Goal: Task Accomplishment & Management: Complete application form

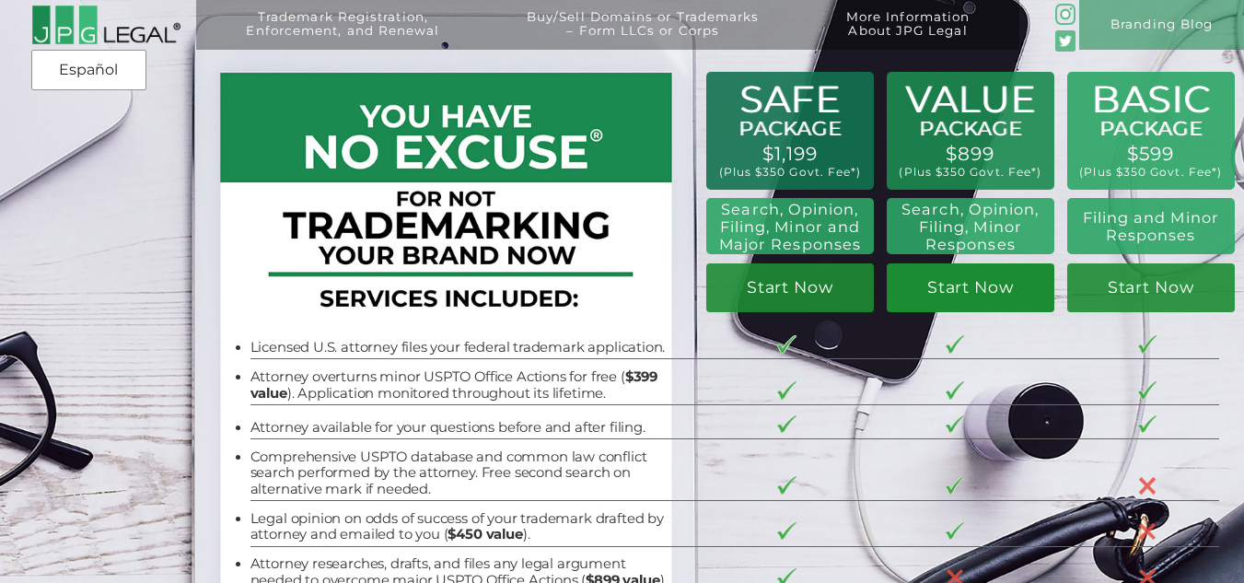
click at [952, 283] on link "Start Now" at bounding box center [971, 287] width 168 height 49
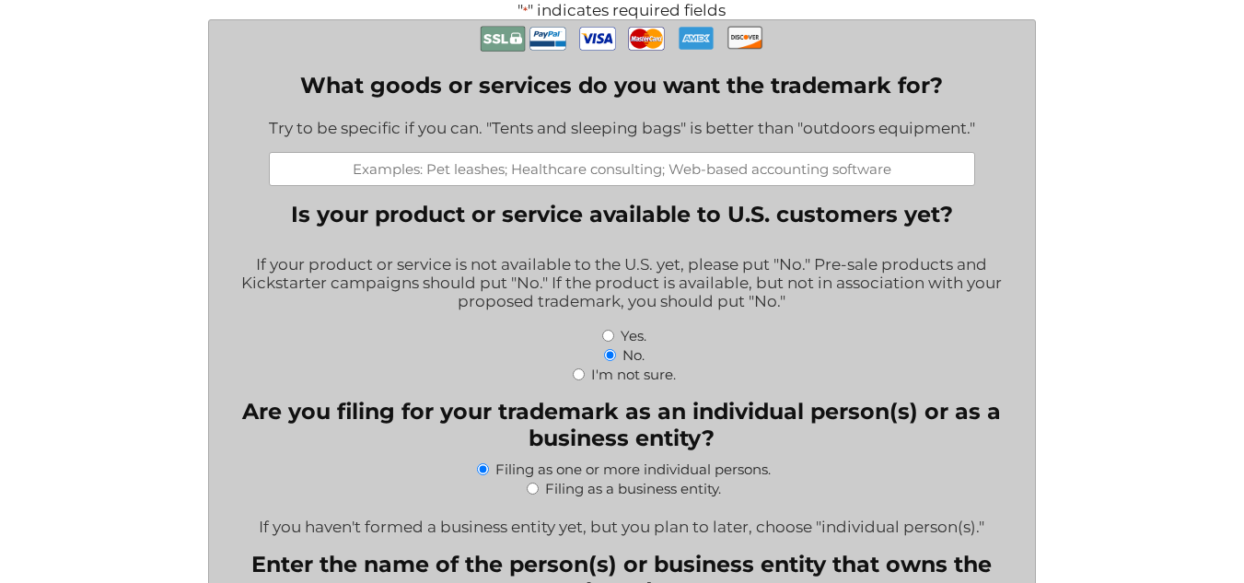
scroll to position [510, 0]
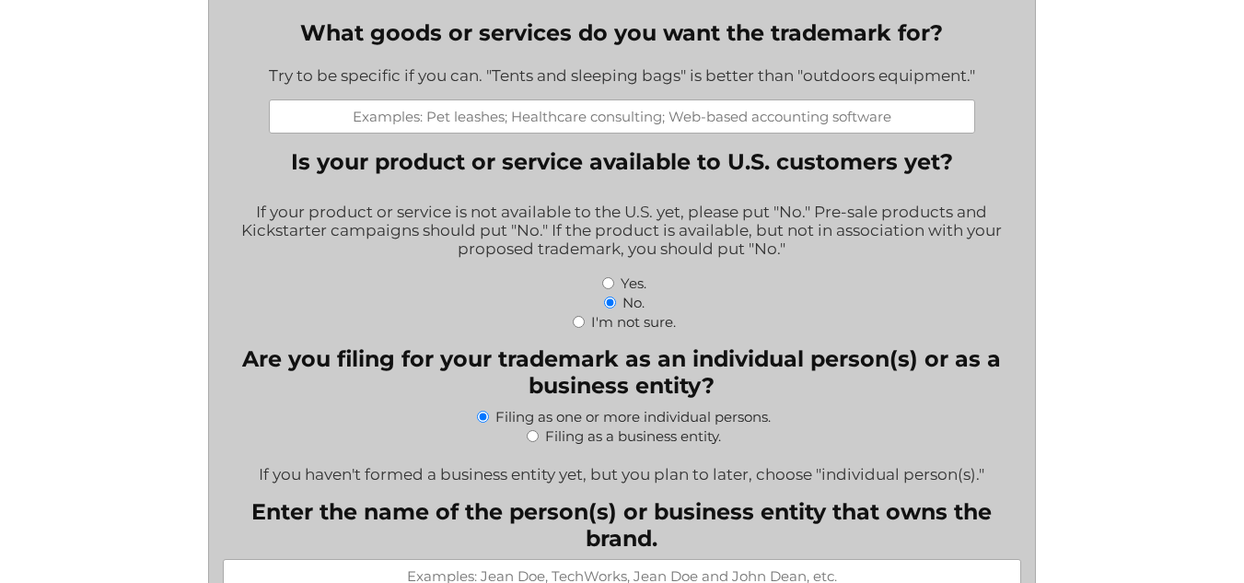
click at [615, 130] on input "What goods or services do you want the trademark for?" at bounding box center [622, 116] width 706 height 34
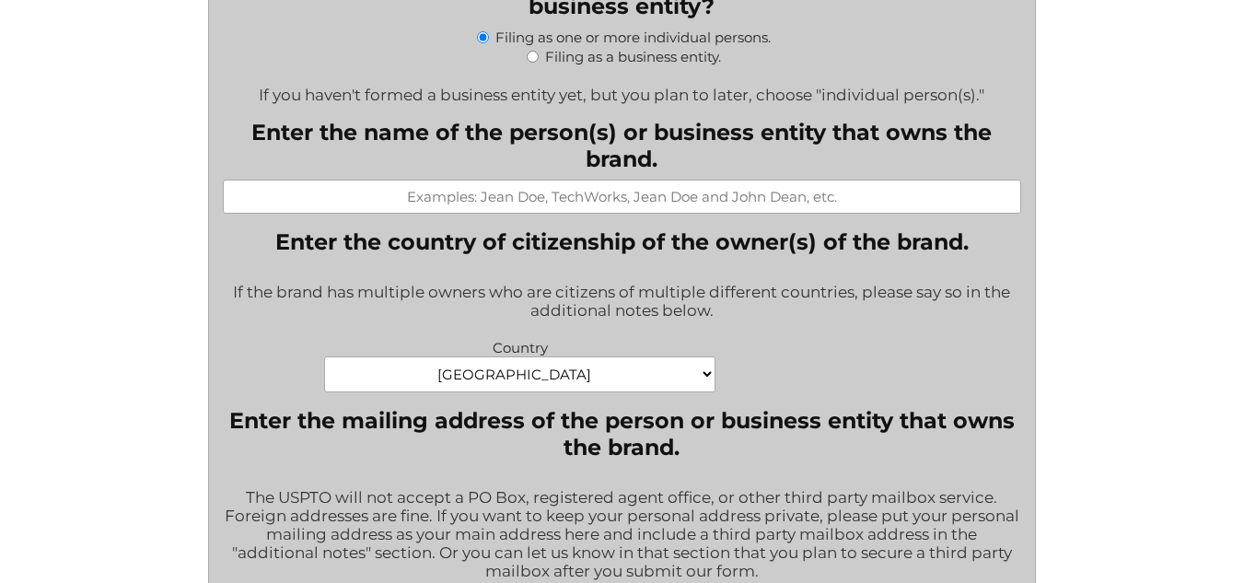
scroll to position [935, 0]
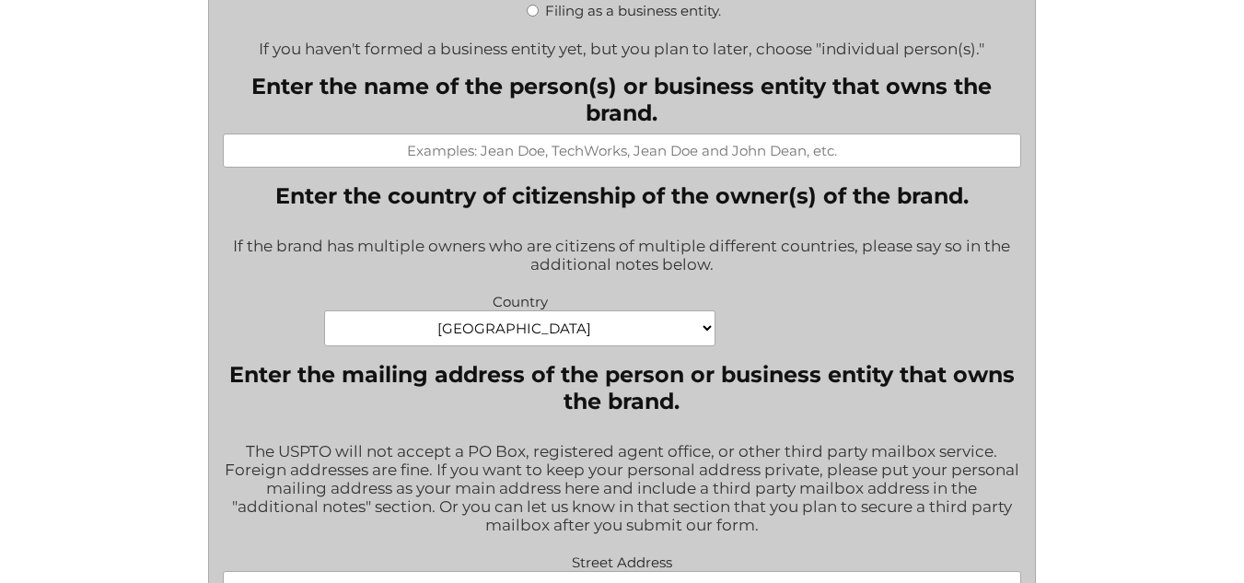
type input "online senior fitness instruction service"
click at [591, 168] on input "Enter the name of the person(s) or business entity that owns the brand." at bounding box center [622, 150] width 799 height 34
type input "l"
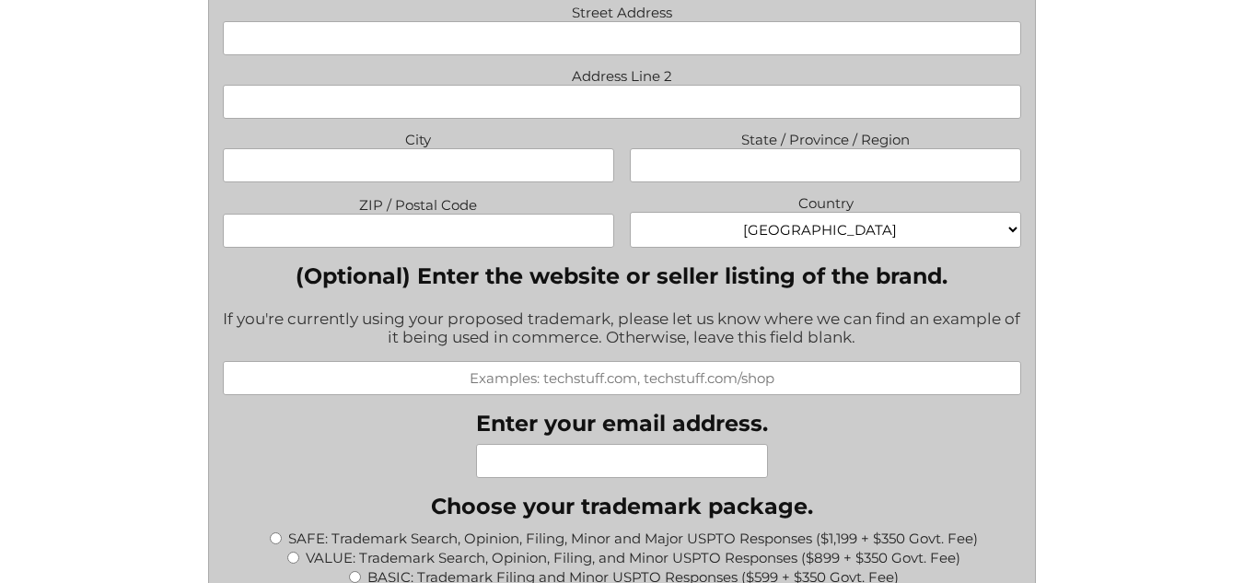
scroll to position [1458, 0]
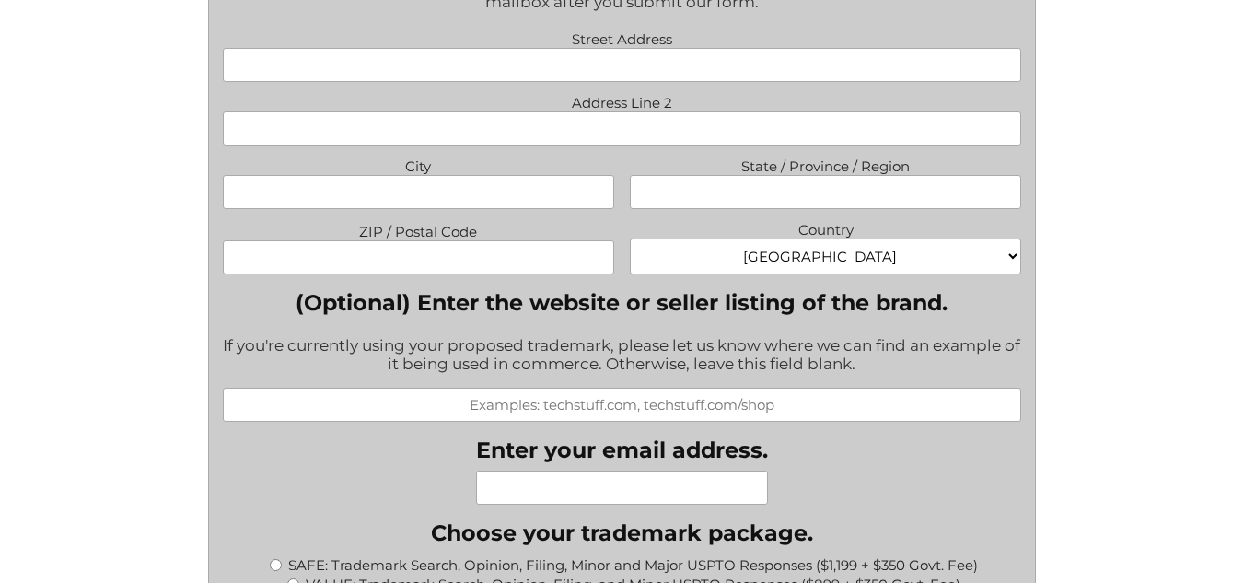
type input "[PERSON_NAME]"
click at [600, 81] on input "Street Address" at bounding box center [622, 65] width 799 height 34
type input "[STREET_ADDRESS]"
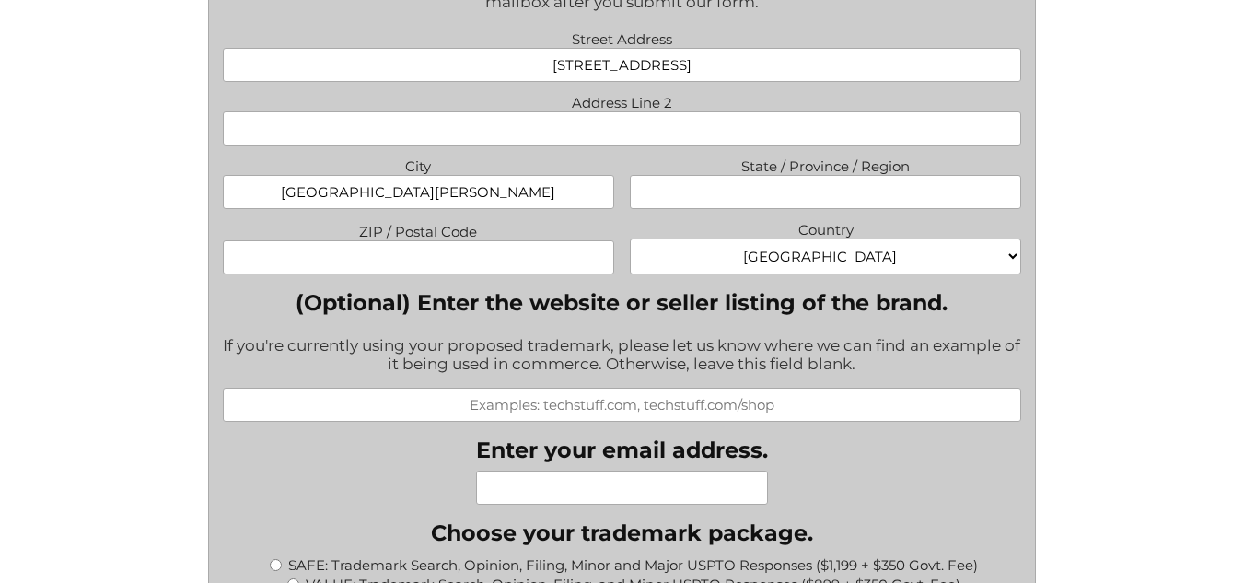
type input "[GEOGRAPHIC_DATA][PERSON_NAME]"
type input "CA"
type input "95122"
click at [621, 487] on input "Enter your email address." at bounding box center [622, 487] width 292 height 34
type input "P"
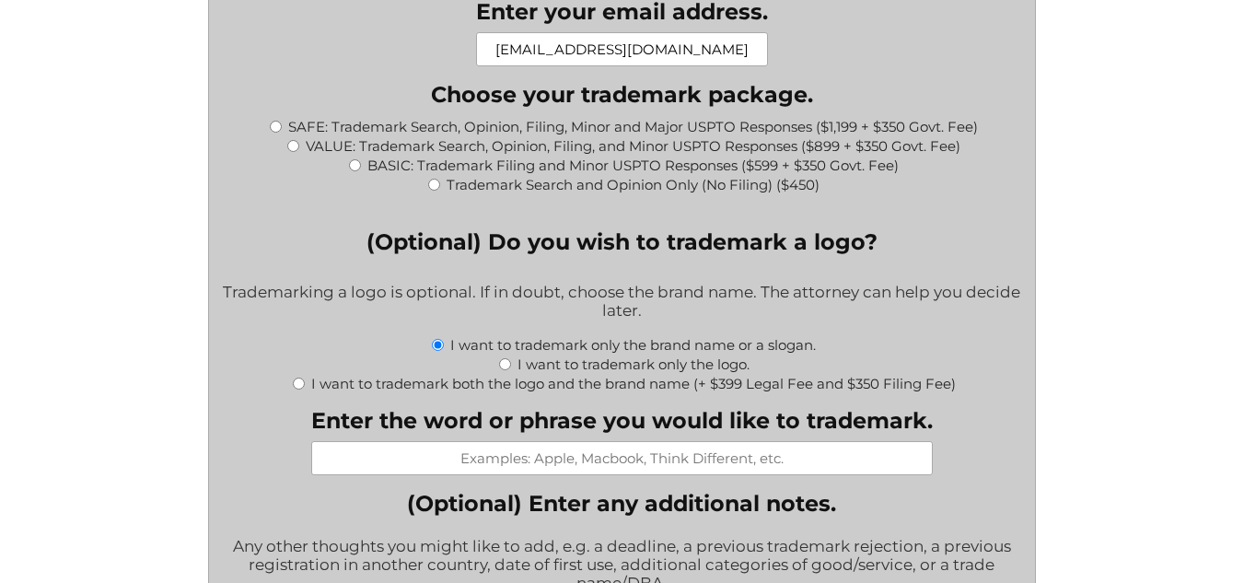
scroll to position [1903, 0]
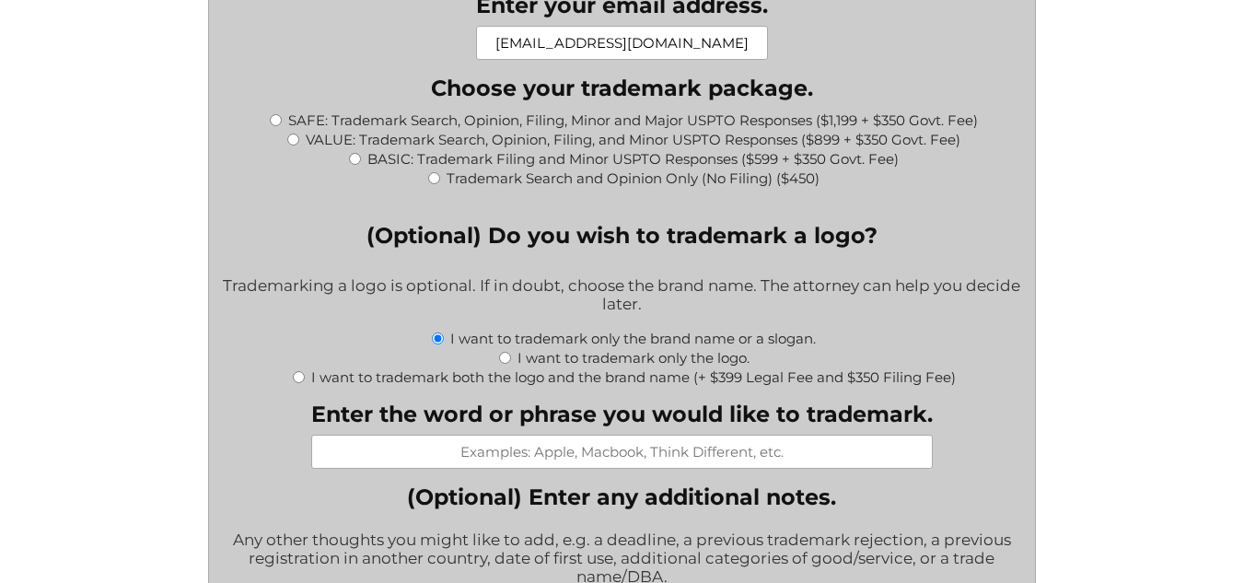
type input "[EMAIL_ADDRESS][DOMAIN_NAME]"
click at [290, 145] on input "VALUE: Trademark Search, Opinion, Filing, and Minor USPTO Responses ($899 + $35…" at bounding box center [293, 139] width 12 height 12
radio input "true"
type input "$1,249.00"
click at [556, 458] on input "Enter the word or phrase you would like to trademark." at bounding box center [621, 452] width 621 height 34
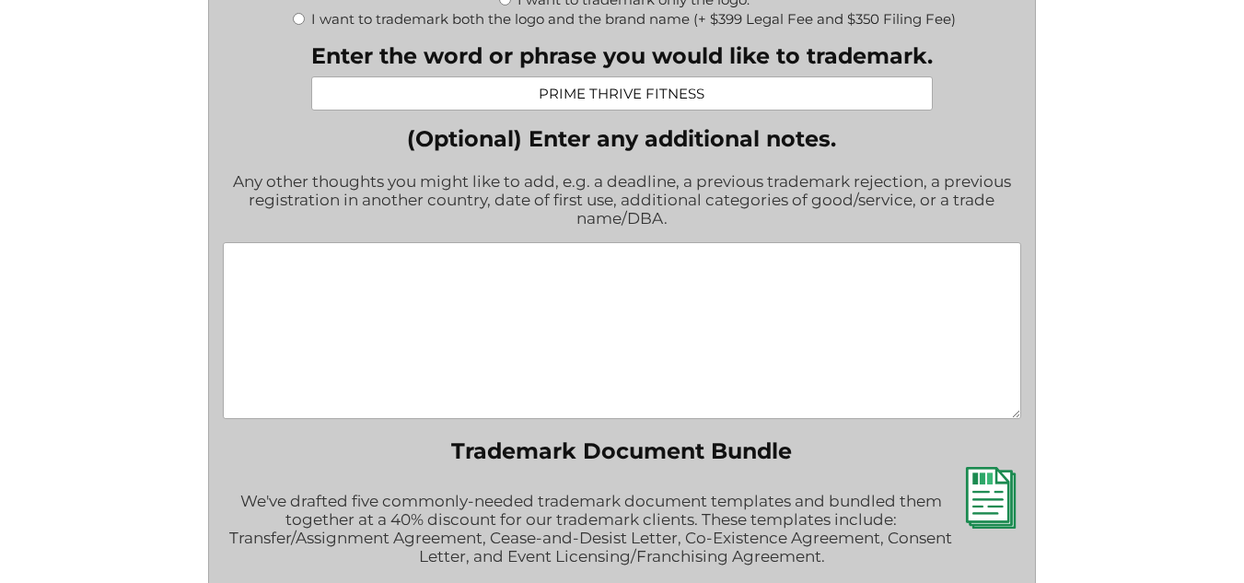
scroll to position [2274, 0]
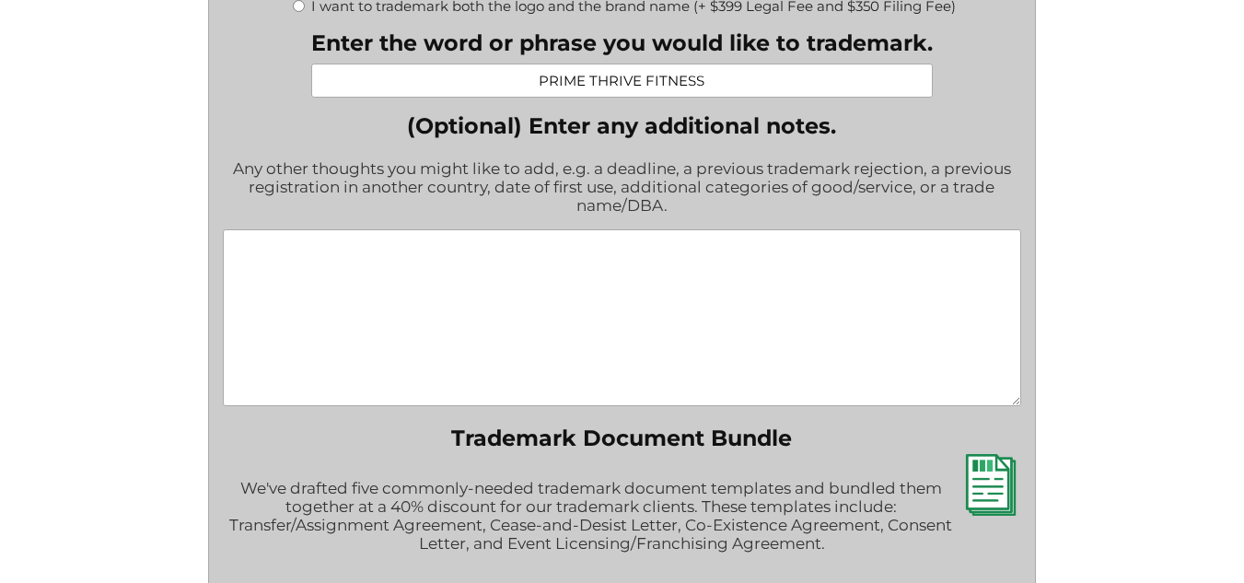
type input "PRIME THRIVE FITNESS"
click at [530, 273] on textarea "(Optional) Enter any additional notes." at bounding box center [622, 317] width 799 height 177
type textarea "p"
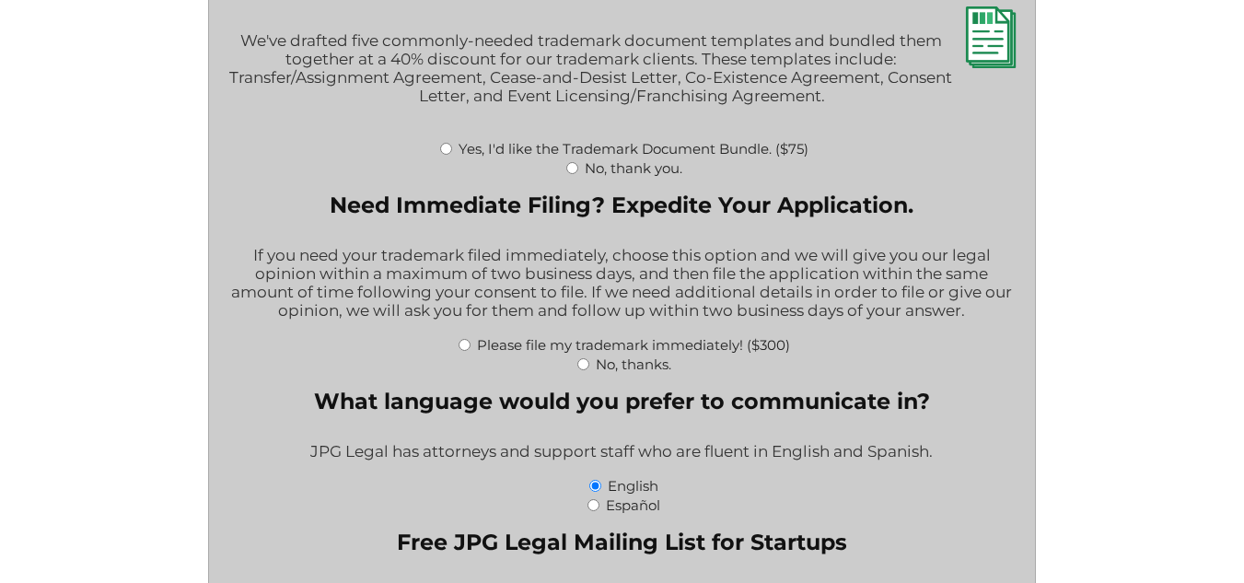
scroll to position [2728, 0]
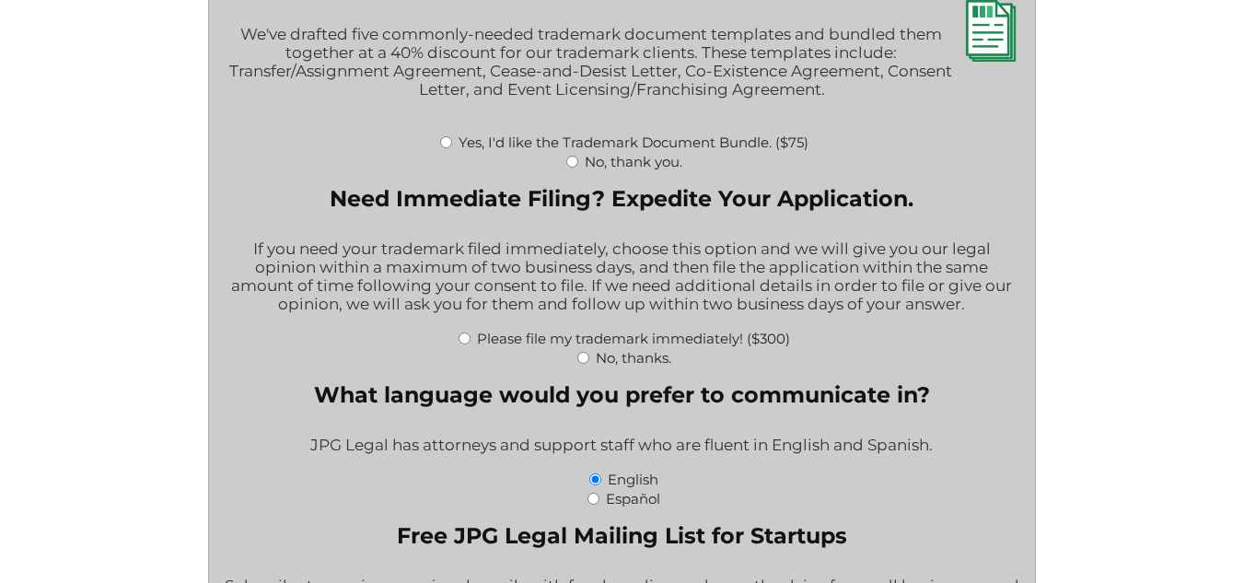
type textarea "Please use my third party mailbox service which is [STREET_ADDRESS][PERSON_NAME]"
click at [571, 168] on input "No, thank you." at bounding box center [572, 162] width 12 height 12
radio input "true"
click at [582, 363] on input "No, thanks." at bounding box center [583, 358] width 12 height 12
radio input "true"
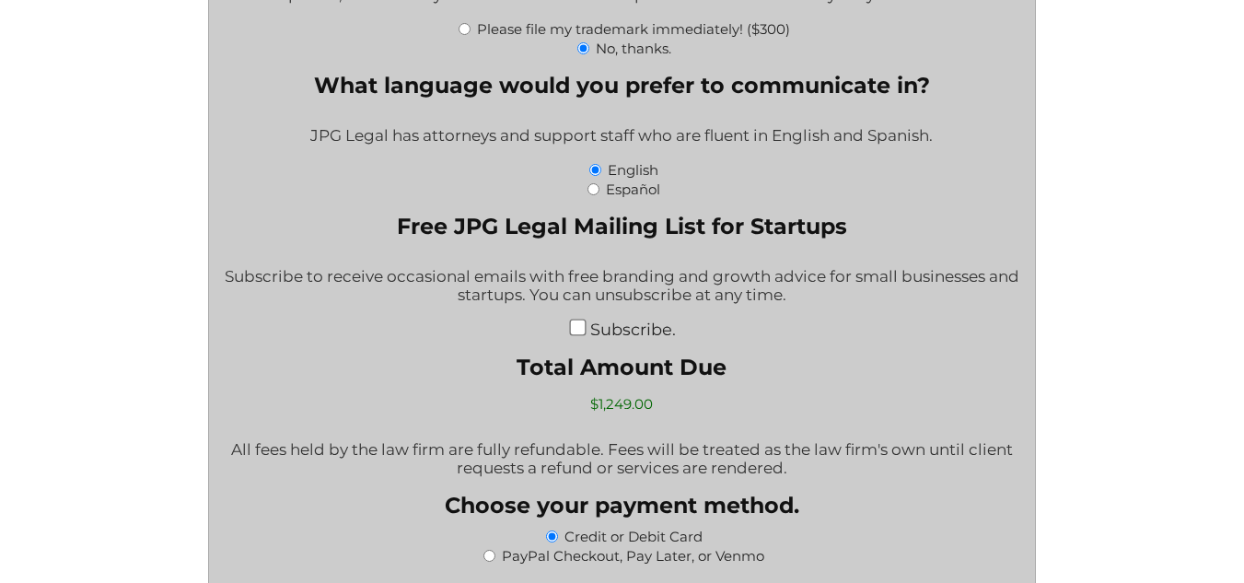
scroll to position [3065, 0]
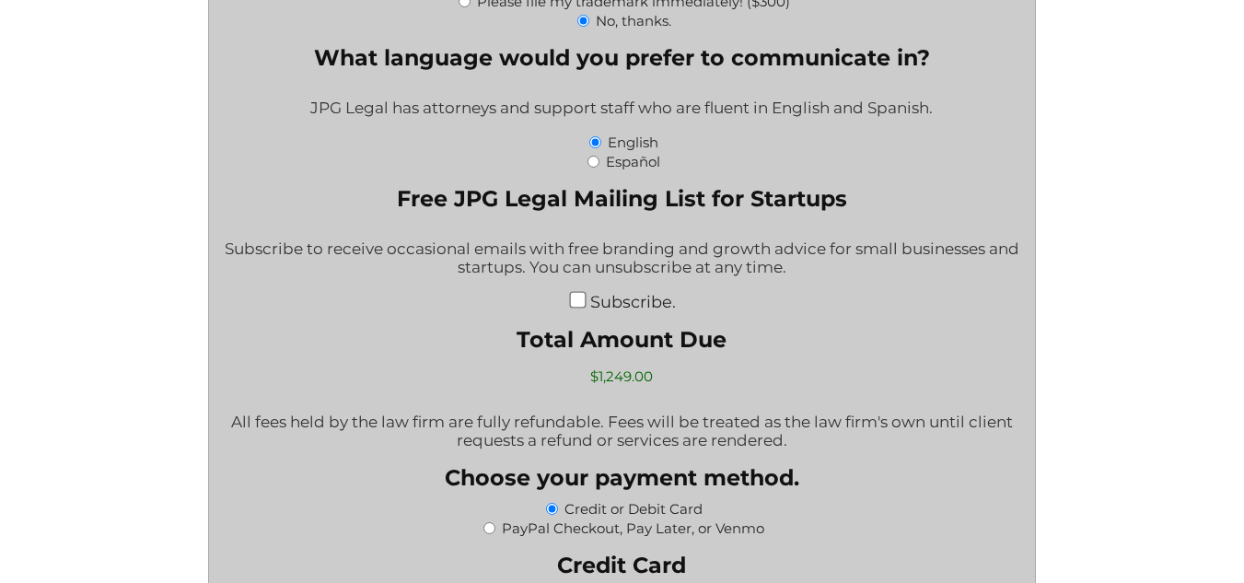
click at [586, 306] on div "Subscribe." at bounding box center [622, 301] width 799 height 20
click at [574, 306] on input "Subscribe." at bounding box center [577, 300] width 17 height 17
checkbox input "true"
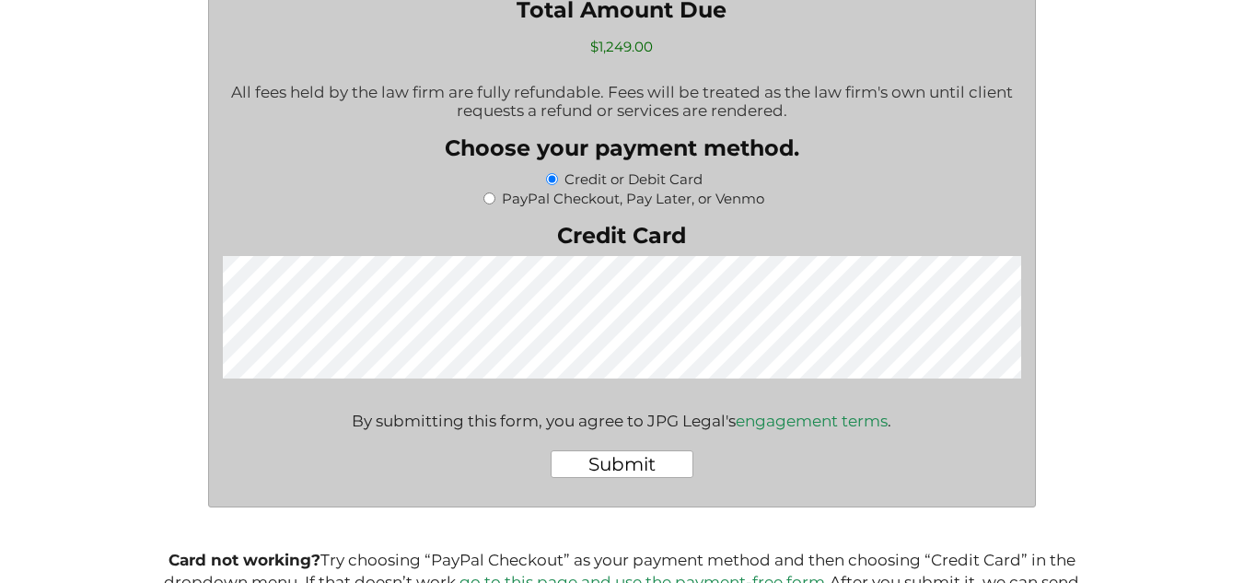
scroll to position [3450, 0]
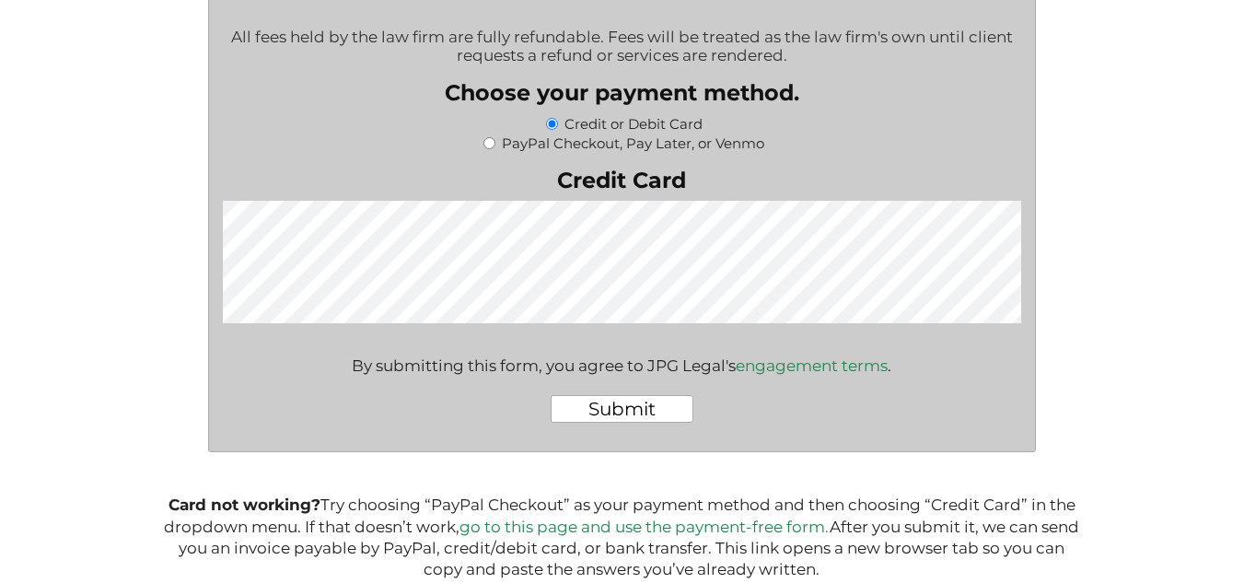
click at [636, 419] on input "Submit" at bounding box center [622, 409] width 143 height 28
